Goal: Navigation & Orientation: Find specific page/section

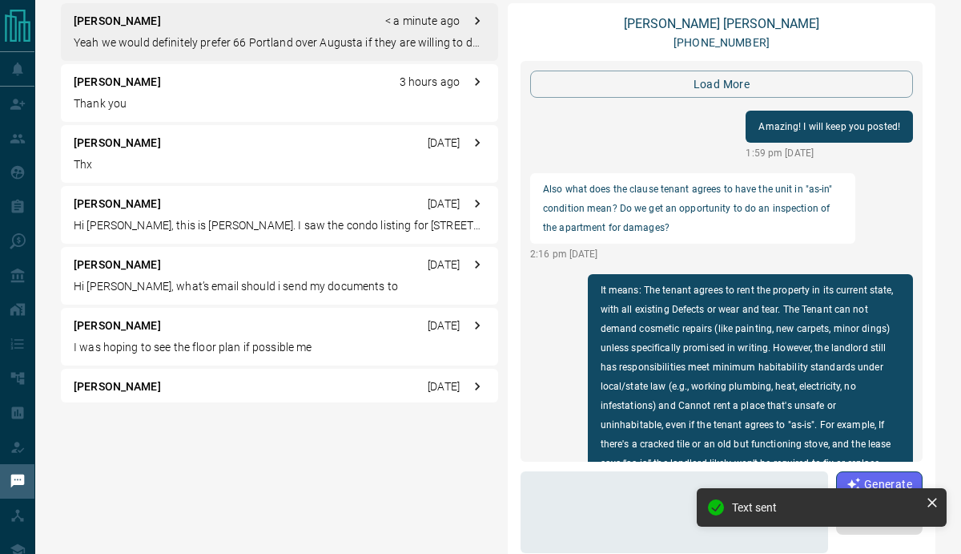
scroll to position [2501, 0]
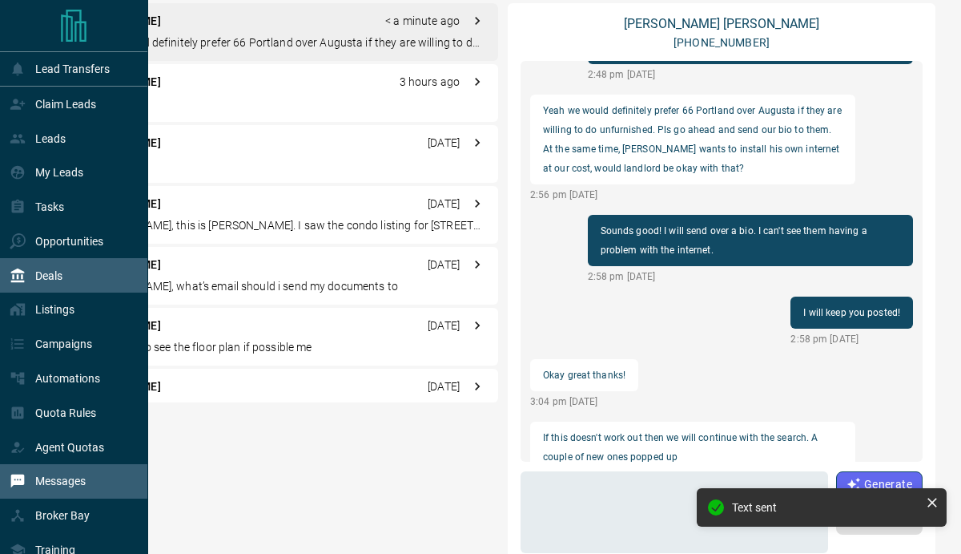
click at [46, 272] on p "Deals" at bounding box center [48, 275] width 27 height 13
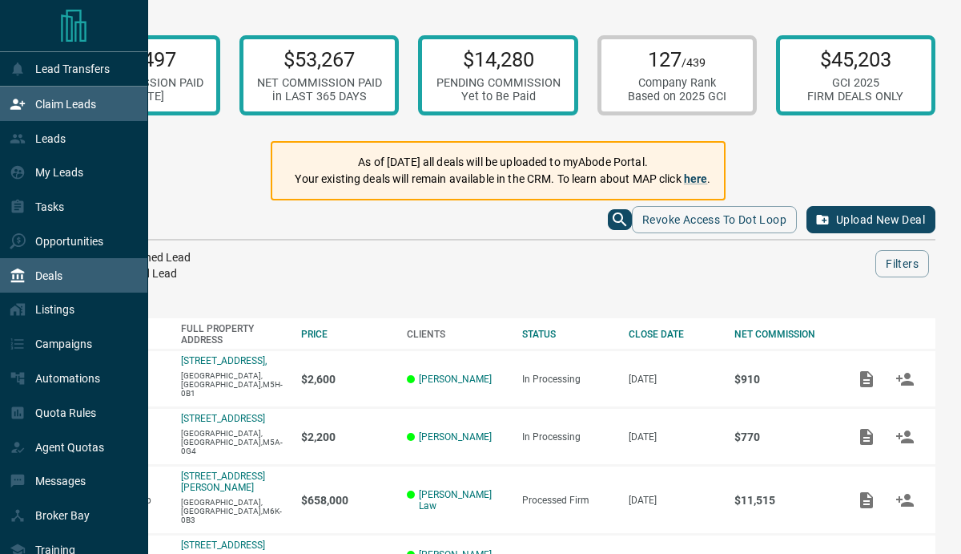
click at [67, 103] on p "Claim Leads" at bounding box center [65, 104] width 61 height 13
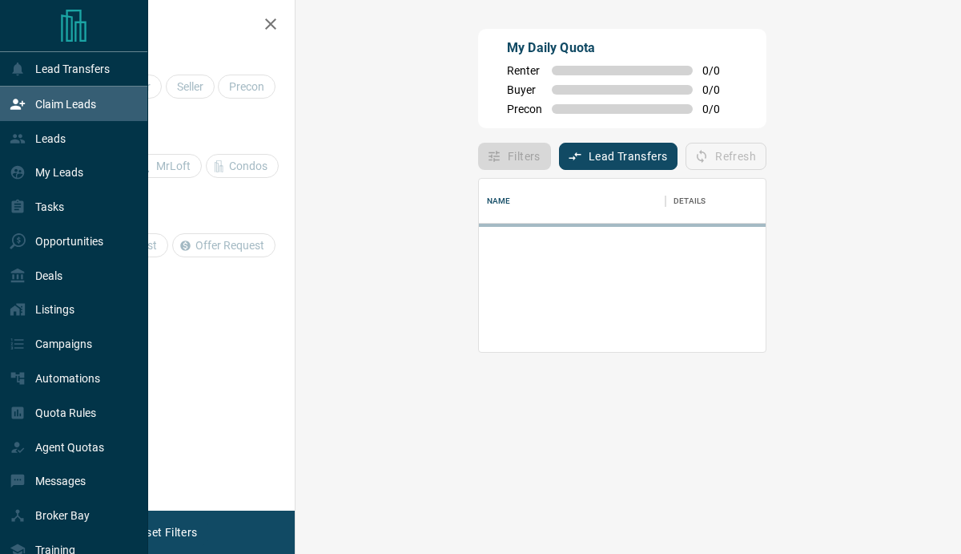
scroll to position [109, 619]
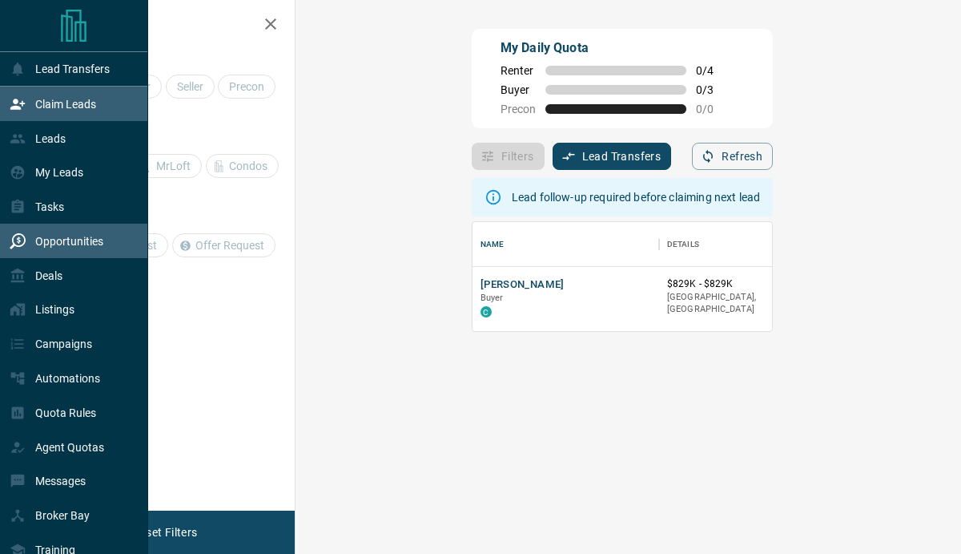
click at [35, 244] on p "Opportunities" at bounding box center [69, 241] width 68 height 13
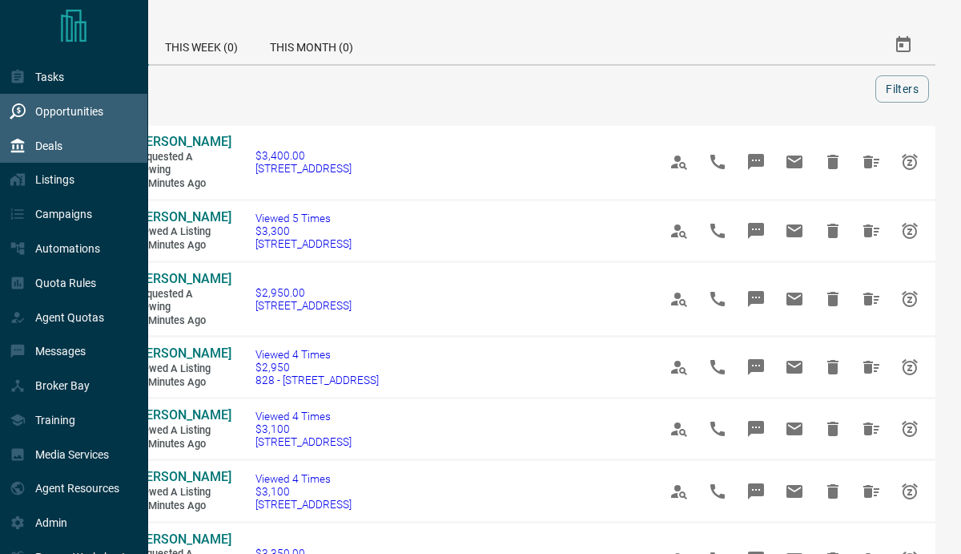
scroll to position [263, 0]
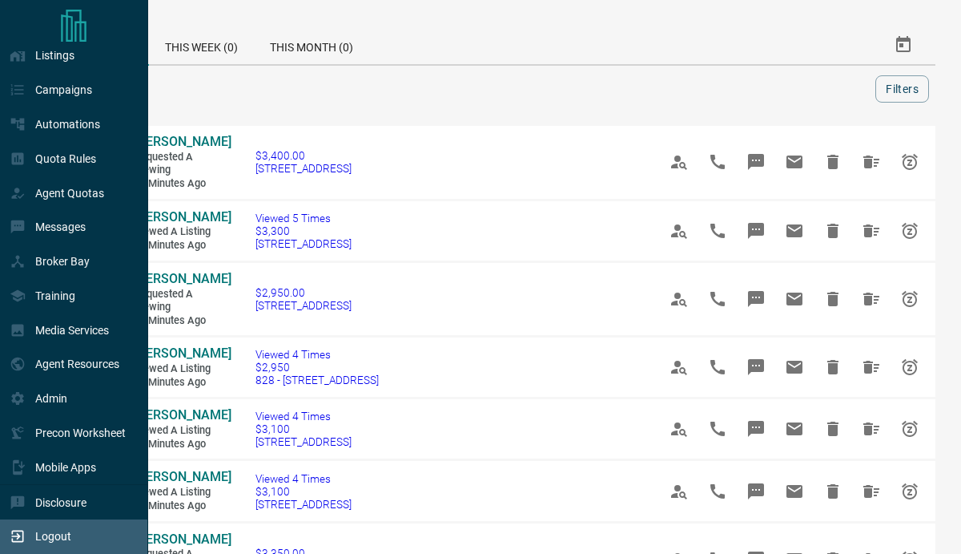
click at [34, 535] on div "Logout" at bounding box center [41, 536] width 62 height 26
